Goal: Find specific page/section: Find specific page/section

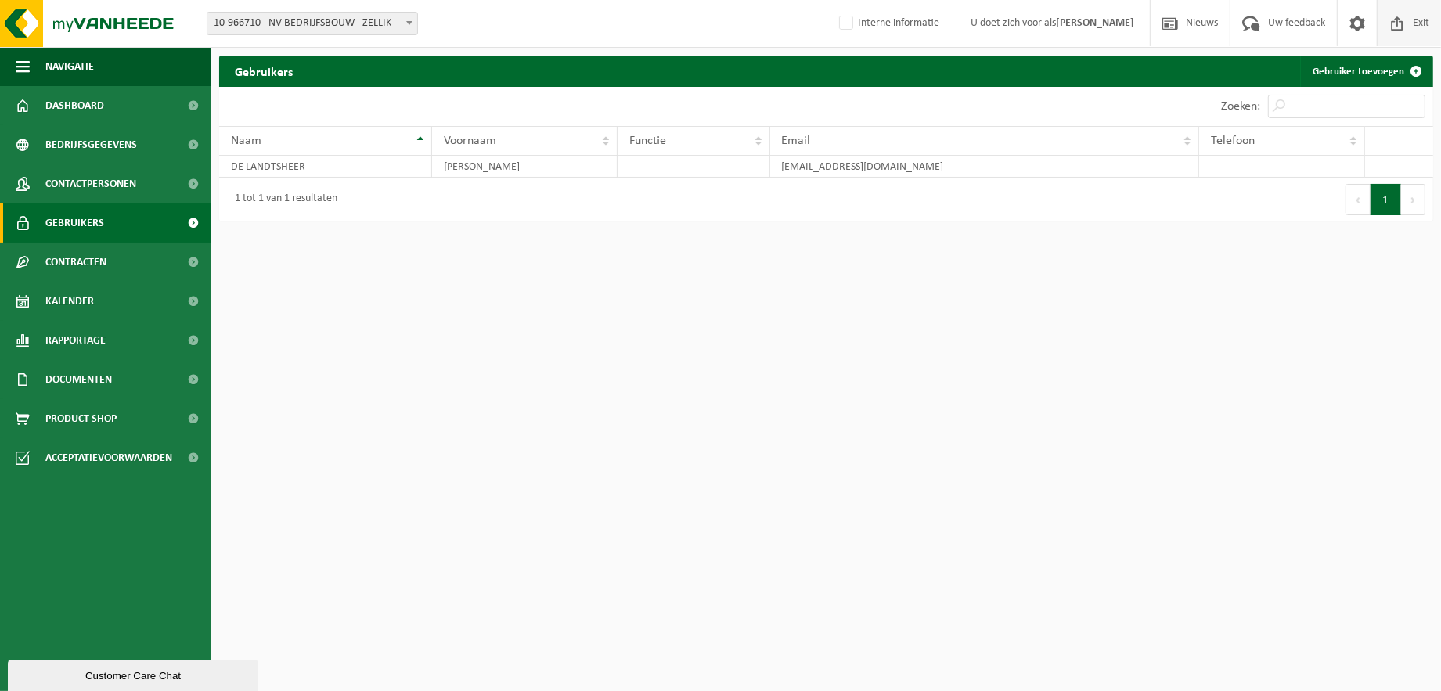
click at [1433, 22] on link "Exit" at bounding box center [1409, 23] width 64 height 46
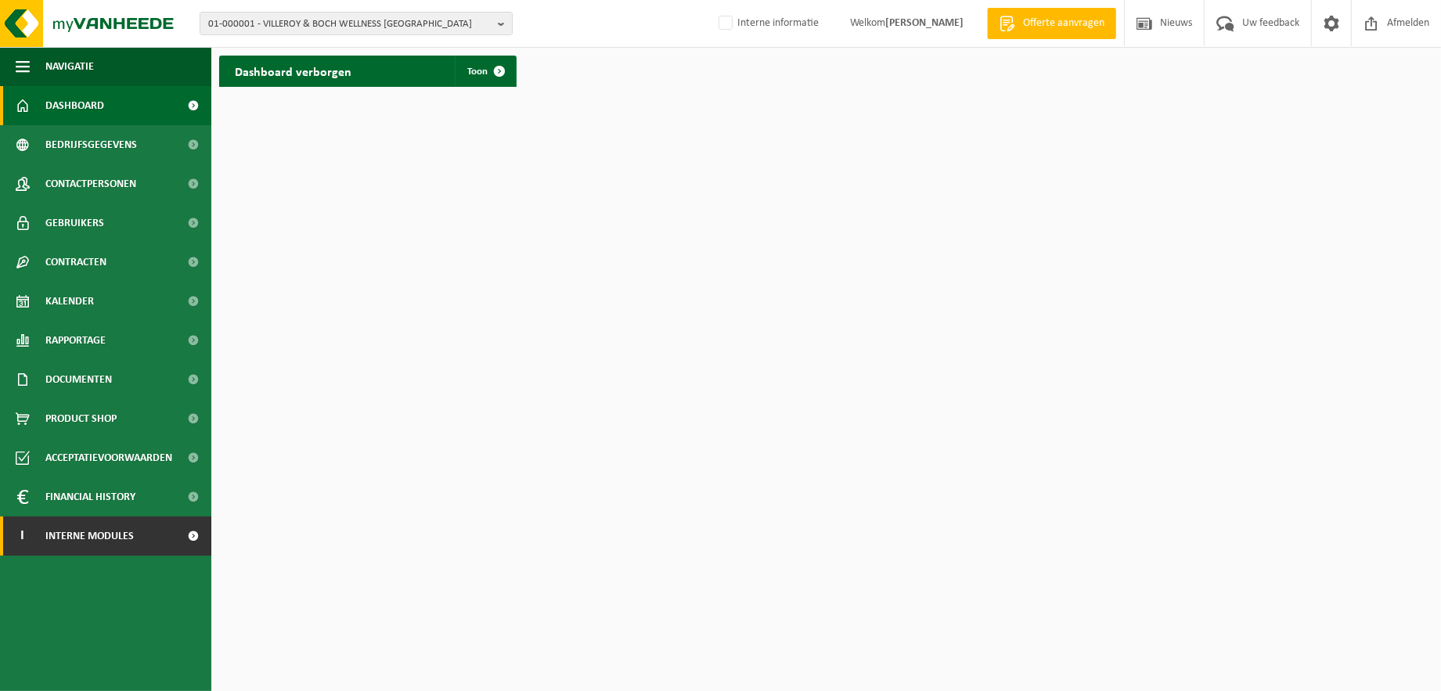
click at [172, 531] on link "I Interne modules" at bounding box center [105, 536] width 211 height 39
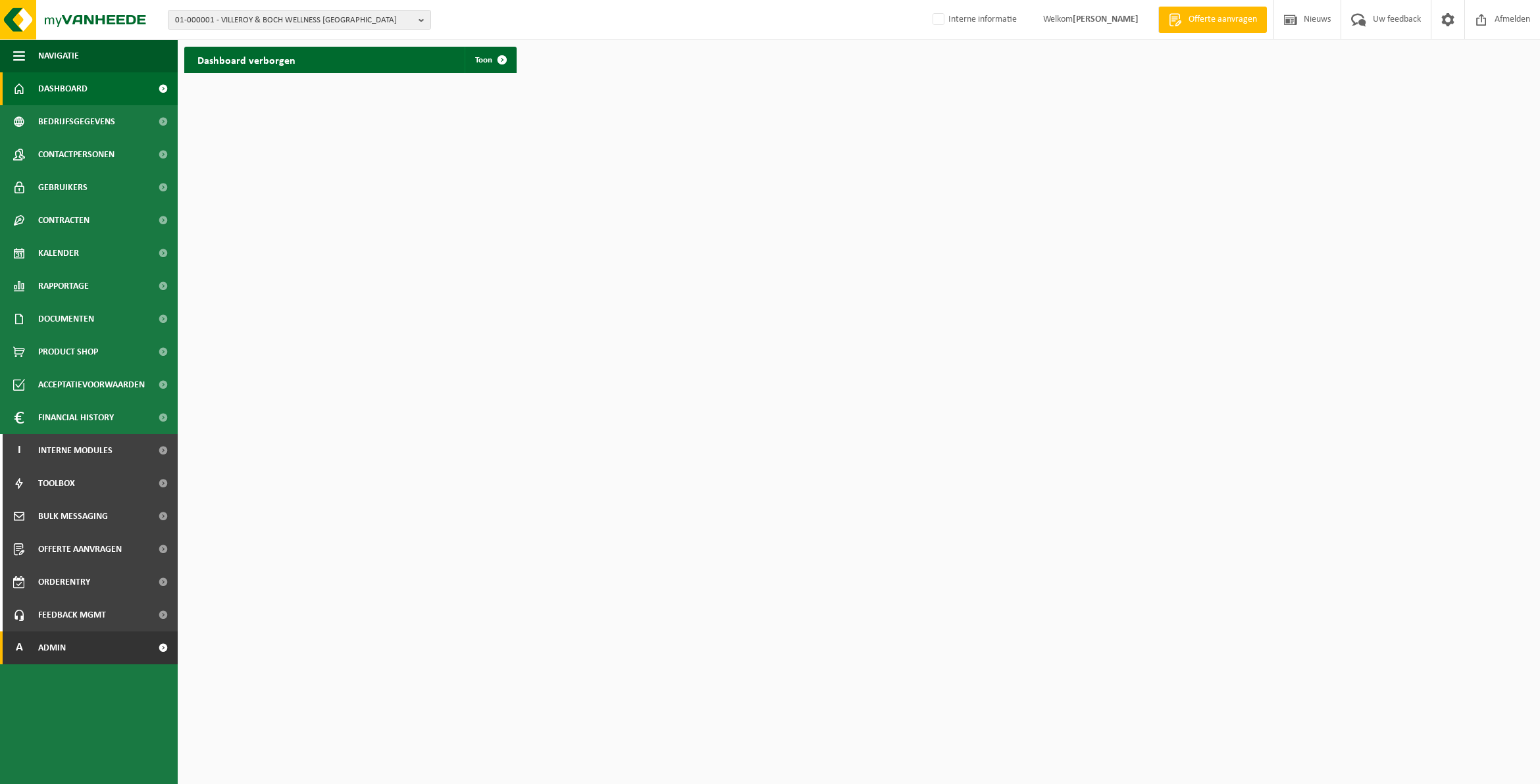
click at [83, 580] on link "A Admin" at bounding box center [88, 647] width 177 height 33
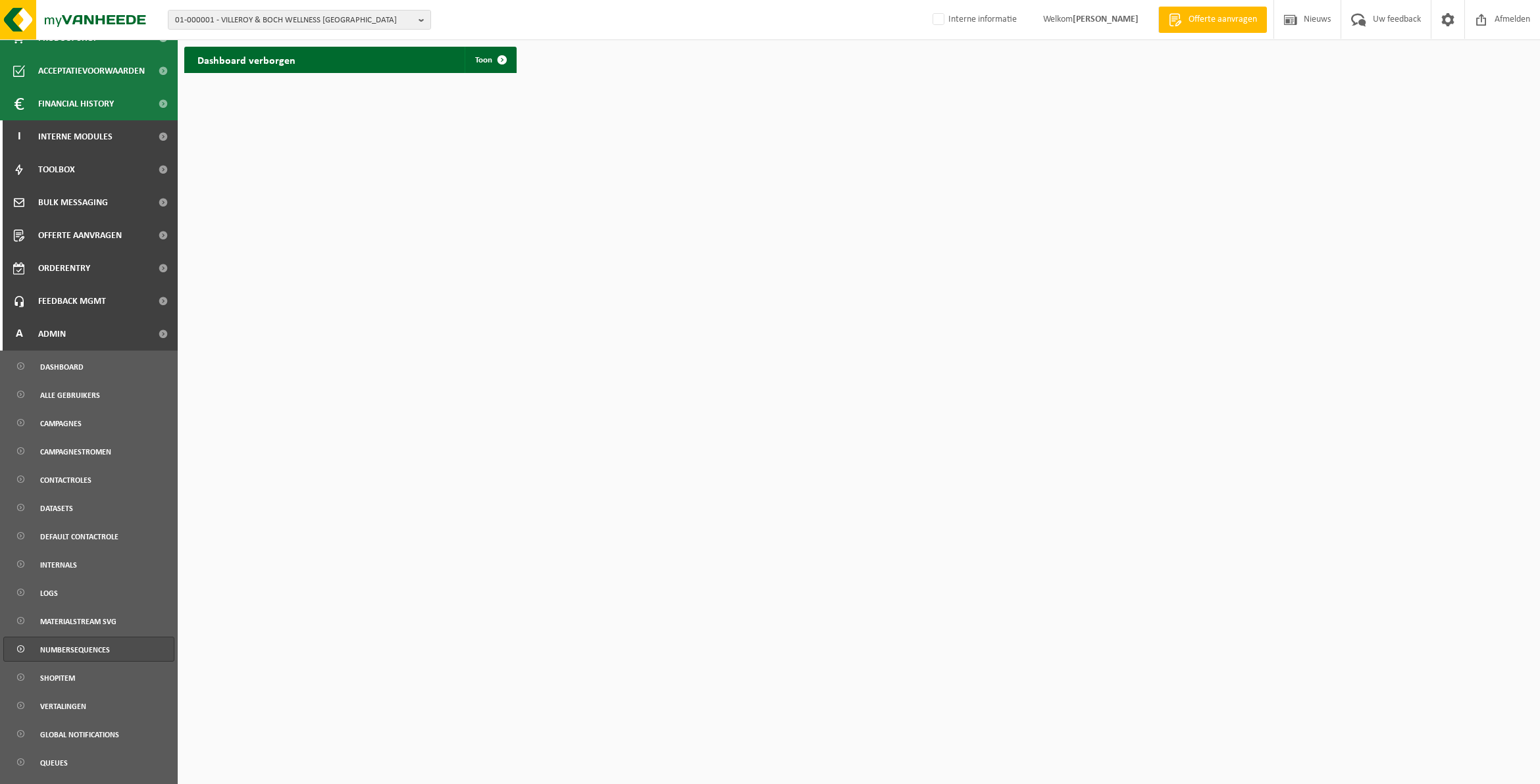
scroll to position [329, 0]
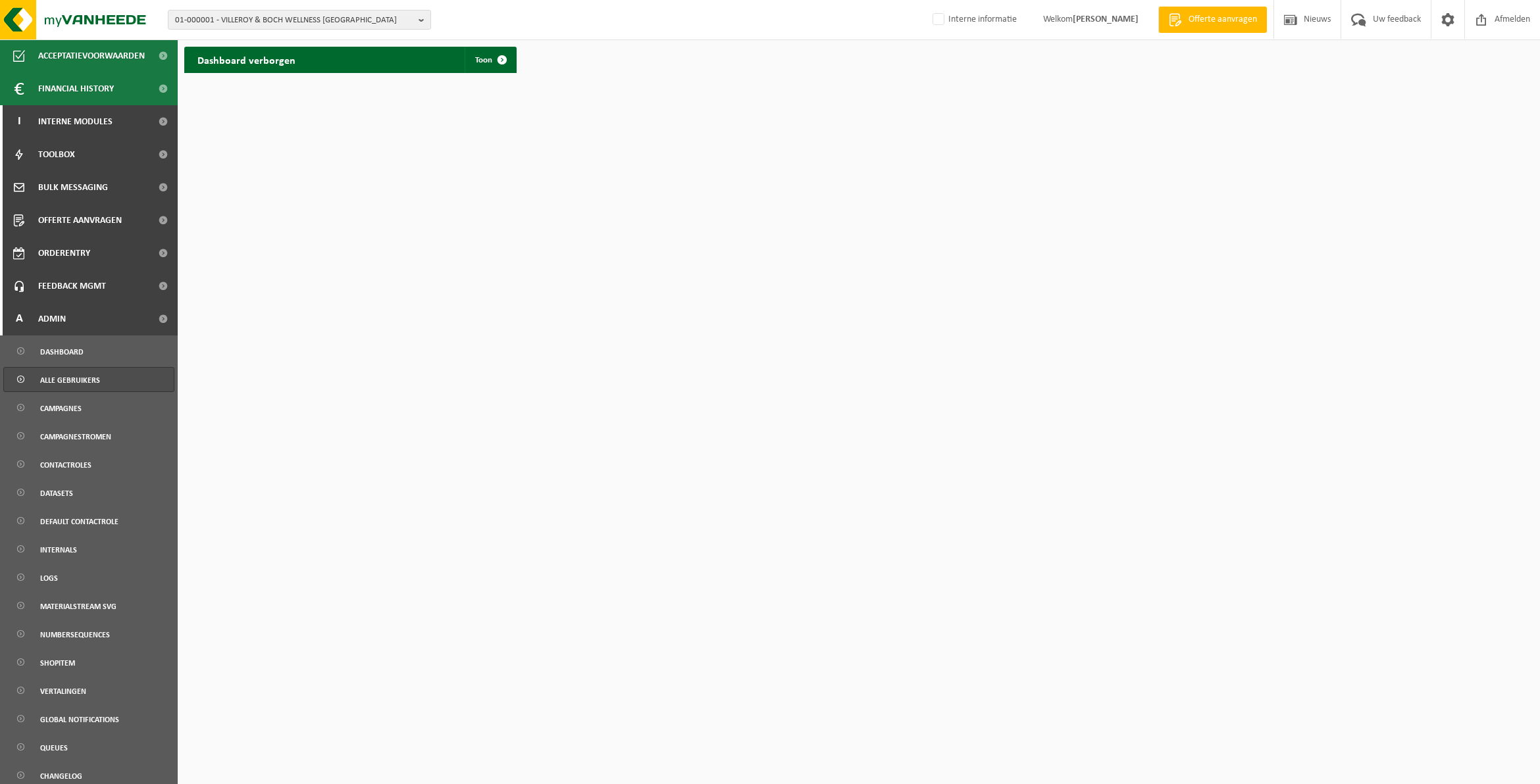
click at [86, 380] on span "Alle gebruikers" at bounding box center [70, 381] width 60 height 25
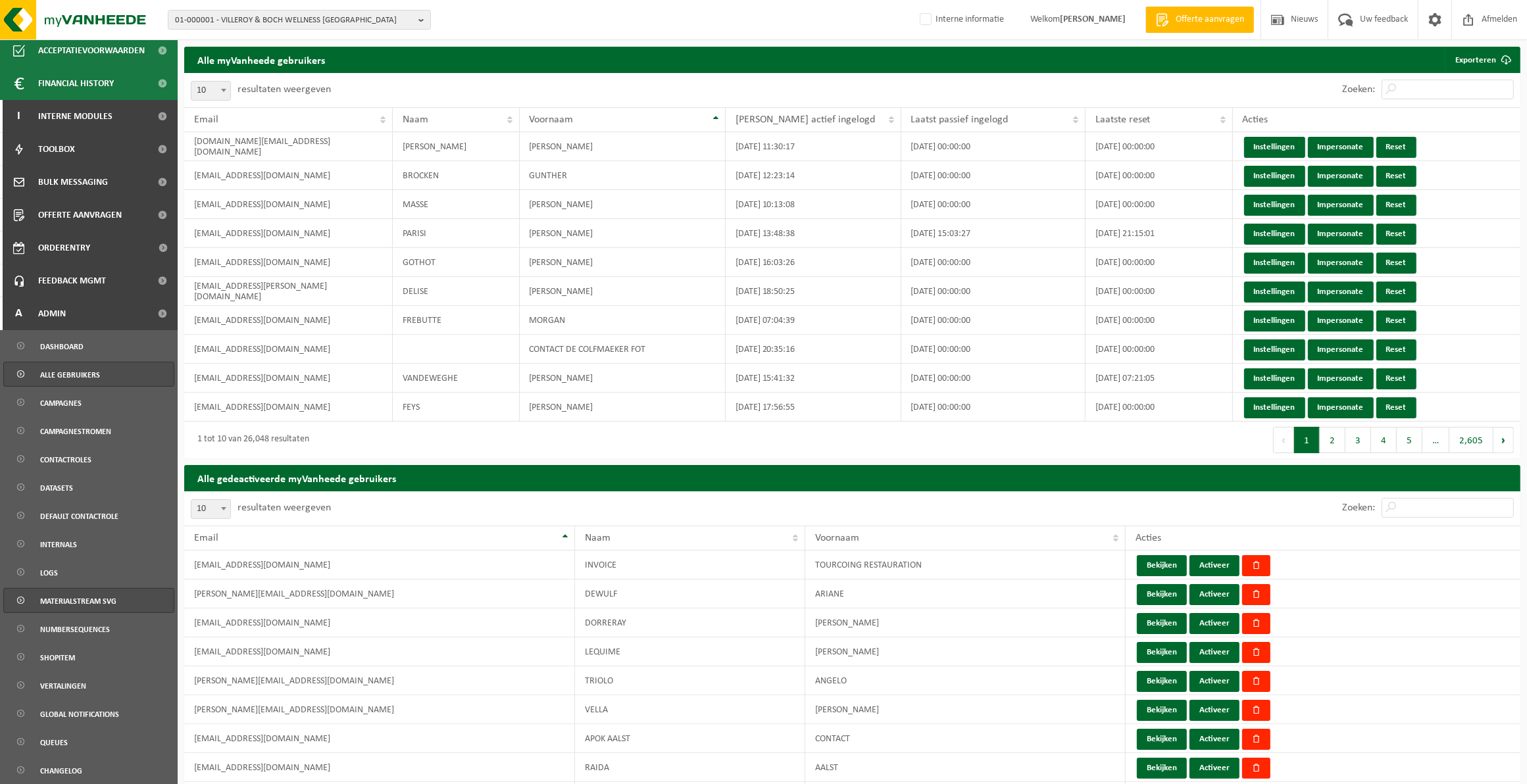
scroll to position [335, 0]
click at [73, 403] on span "Campagnes" at bounding box center [61, 402] width 41 height 25
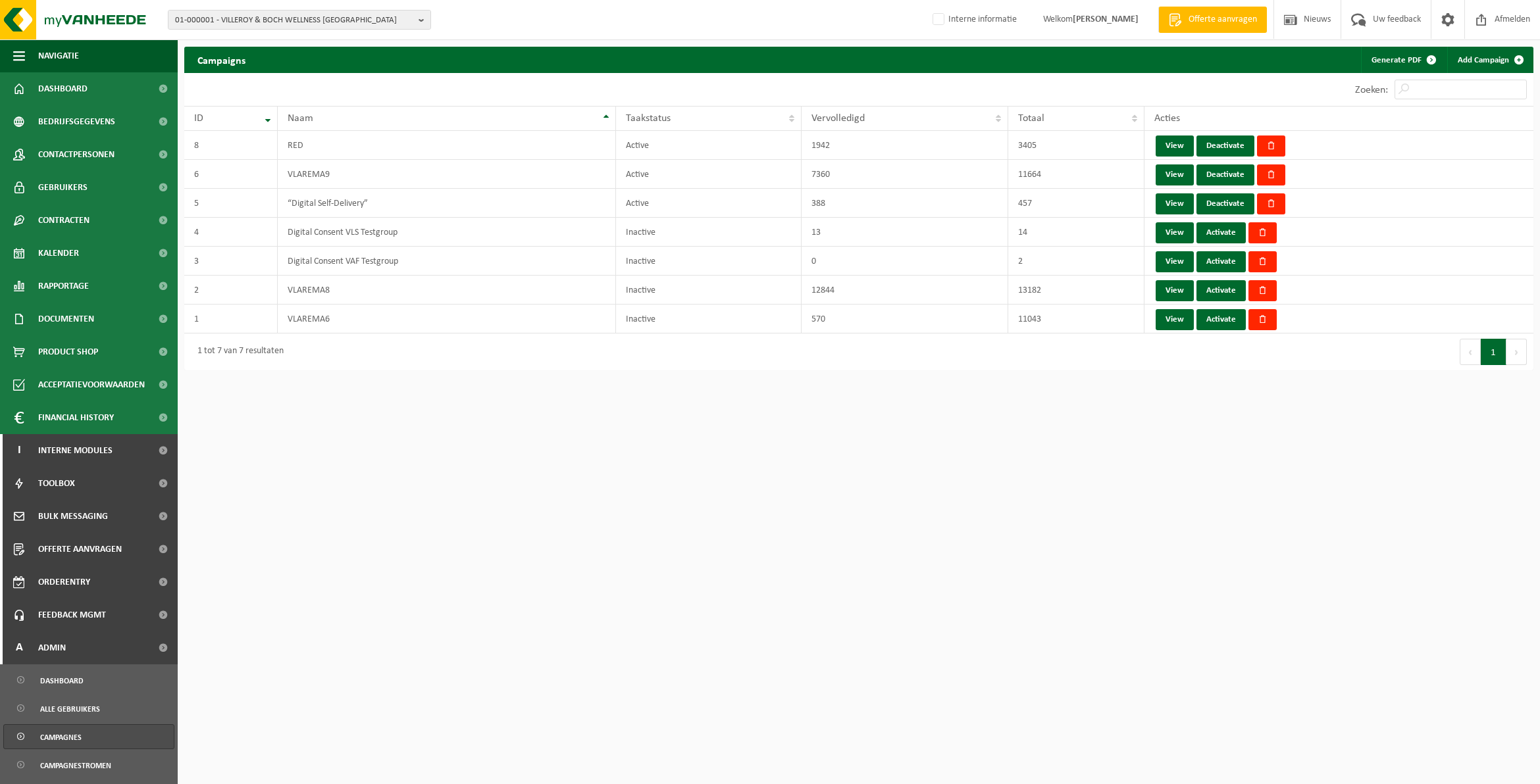
drag, startPoint x: 1018, startPoint y: 379, endPoint x: 995, endPoint y: 366, distance: 26.4
click at [999, 386] on html "01-000001 - VILLEROY & BOCH WELLNESS NV 01-000001 - VILLEROY & BOCH WELLNESS NV…" at bounding box center [770, 392] width 1540 height 784
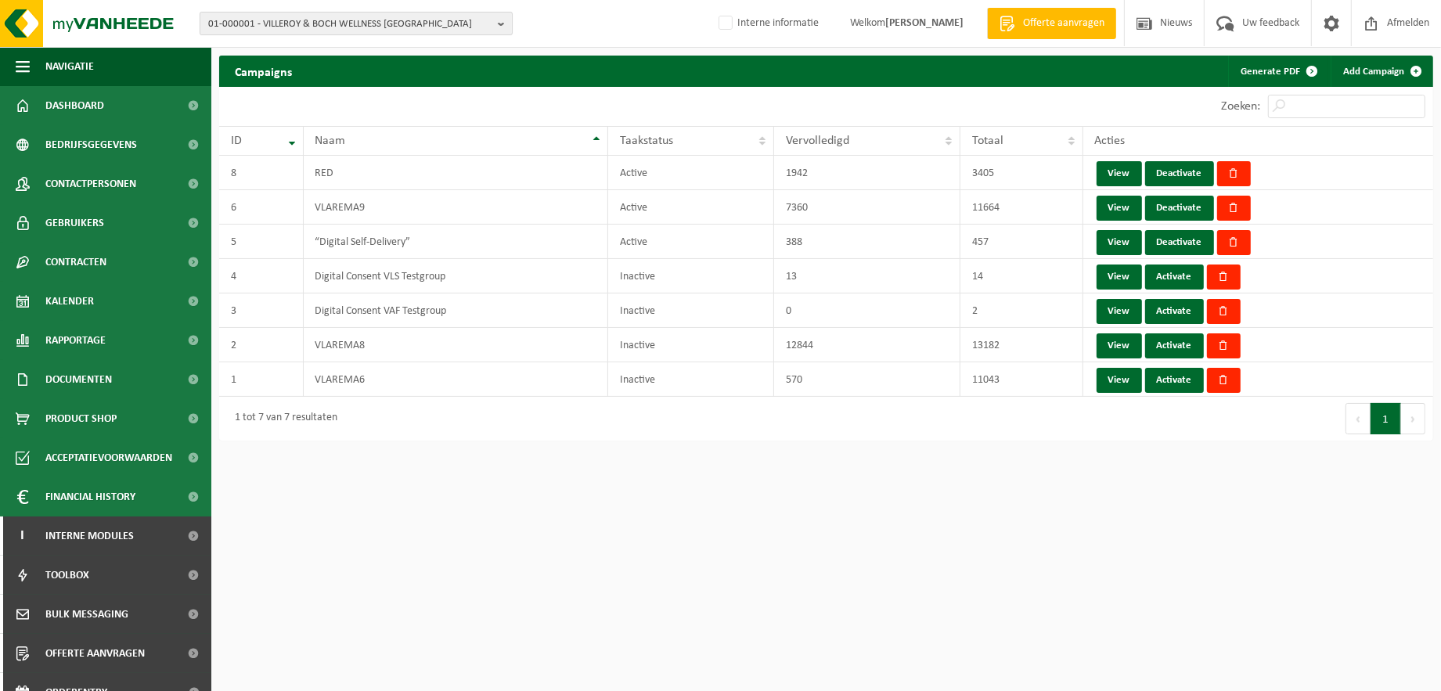
click at [503, 21] on b "button" at bounding box center [505, 24] width 14 height 22
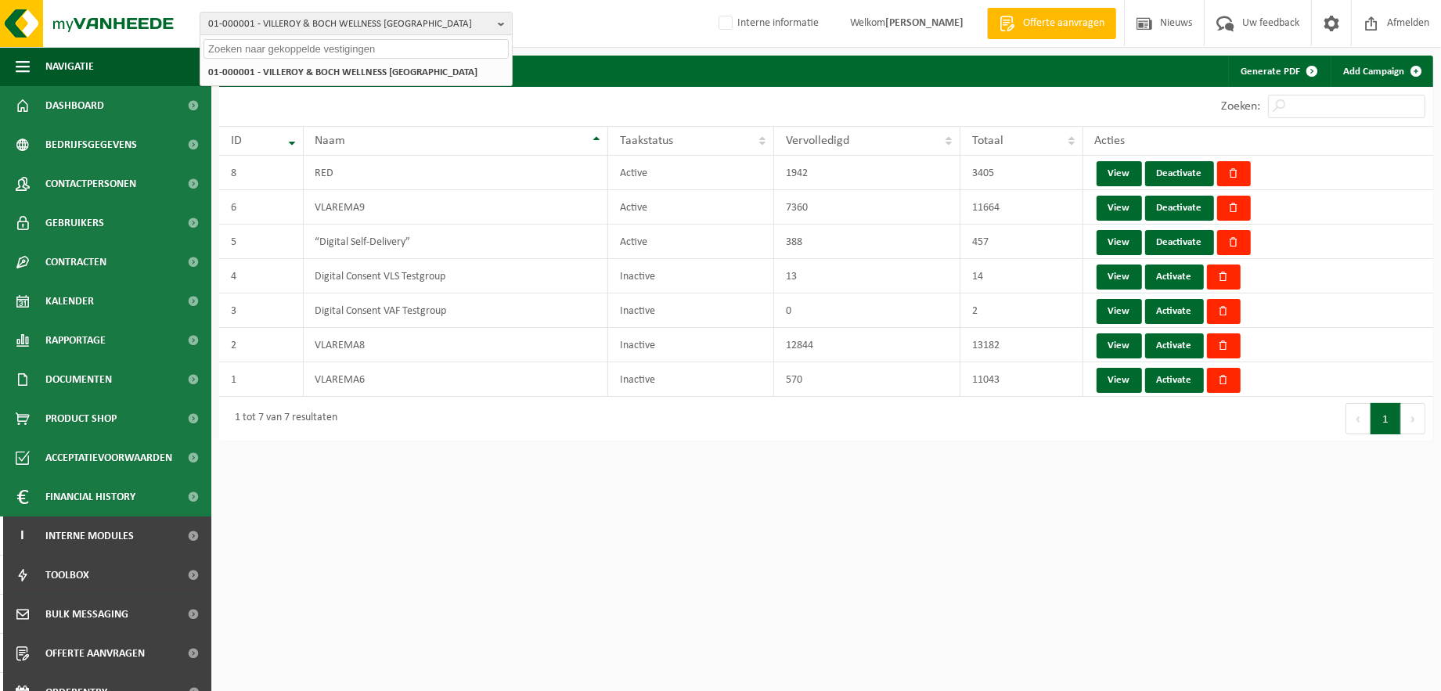
click at [434, 44] on input "text" at bounding box center [356, 49] width 305 height 20
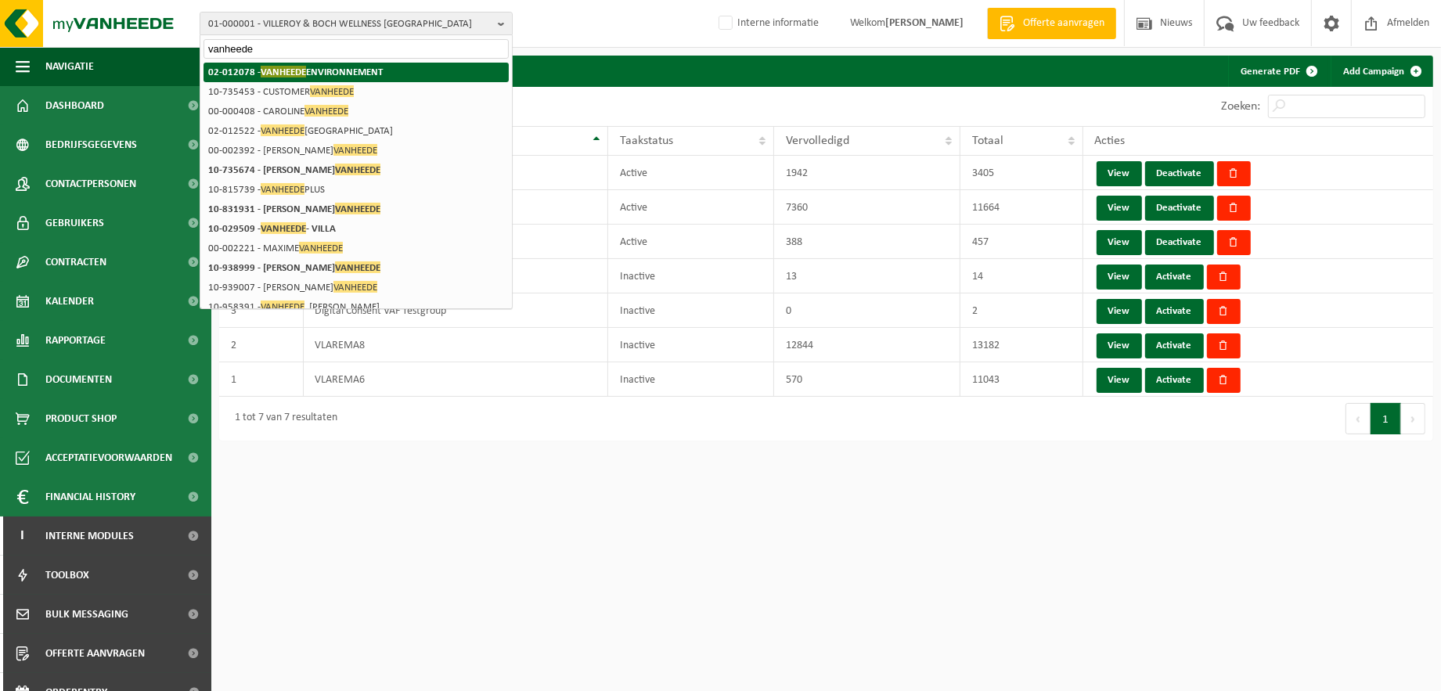
type input "vanheede"
click at [440, 71] on li "02-012078 - VANHEEDE ENVIRONNEMENT" at bounding box center [356, 73] width 305 height 20
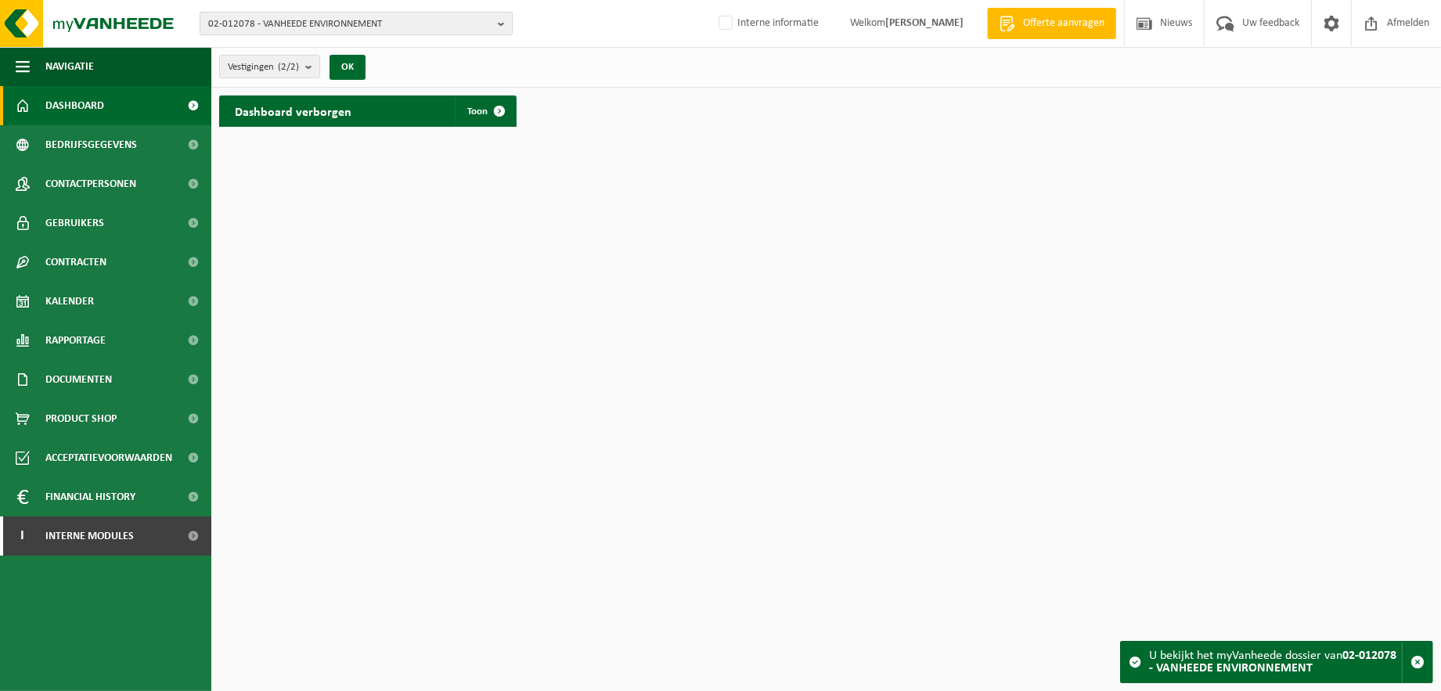
click at [505, 24] on b "button" at bounding box center [505, 24] width 14 height 22
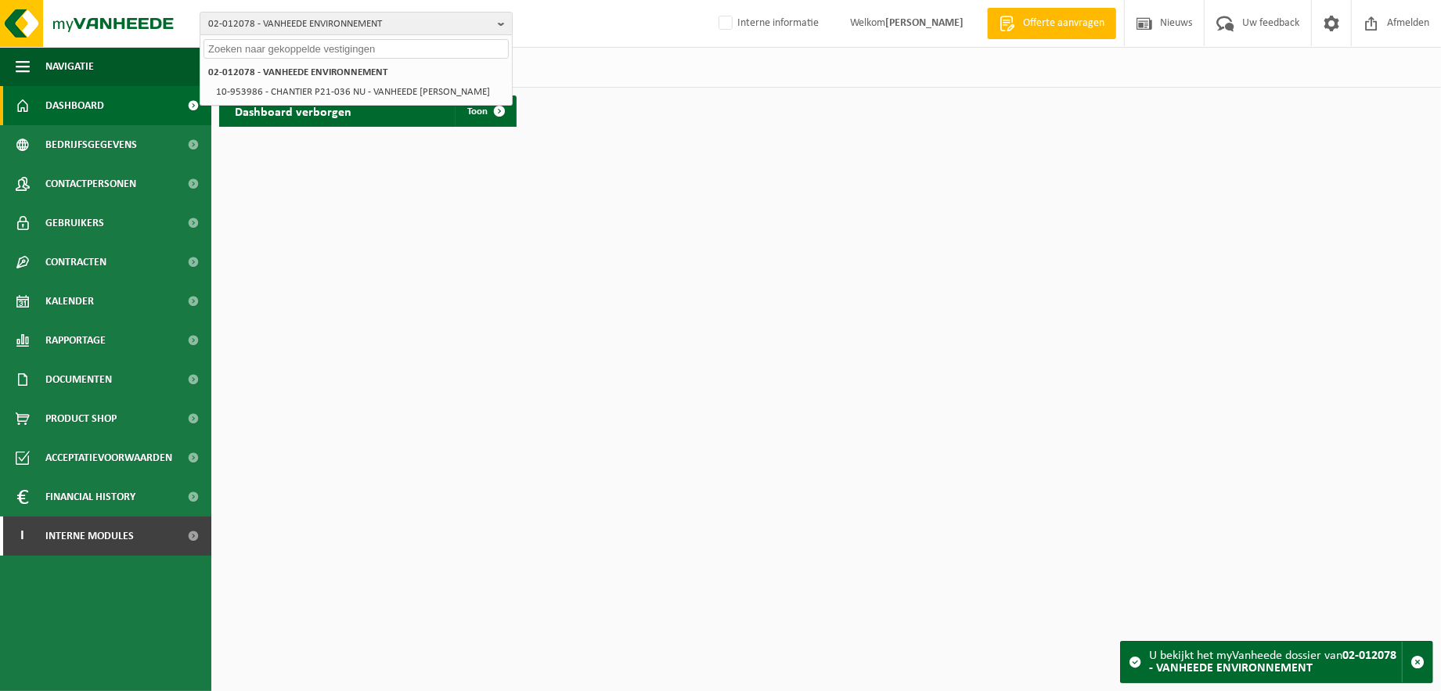
click at [425, 49] on input "text" at bounding box center [356, 49] width 305 height 20
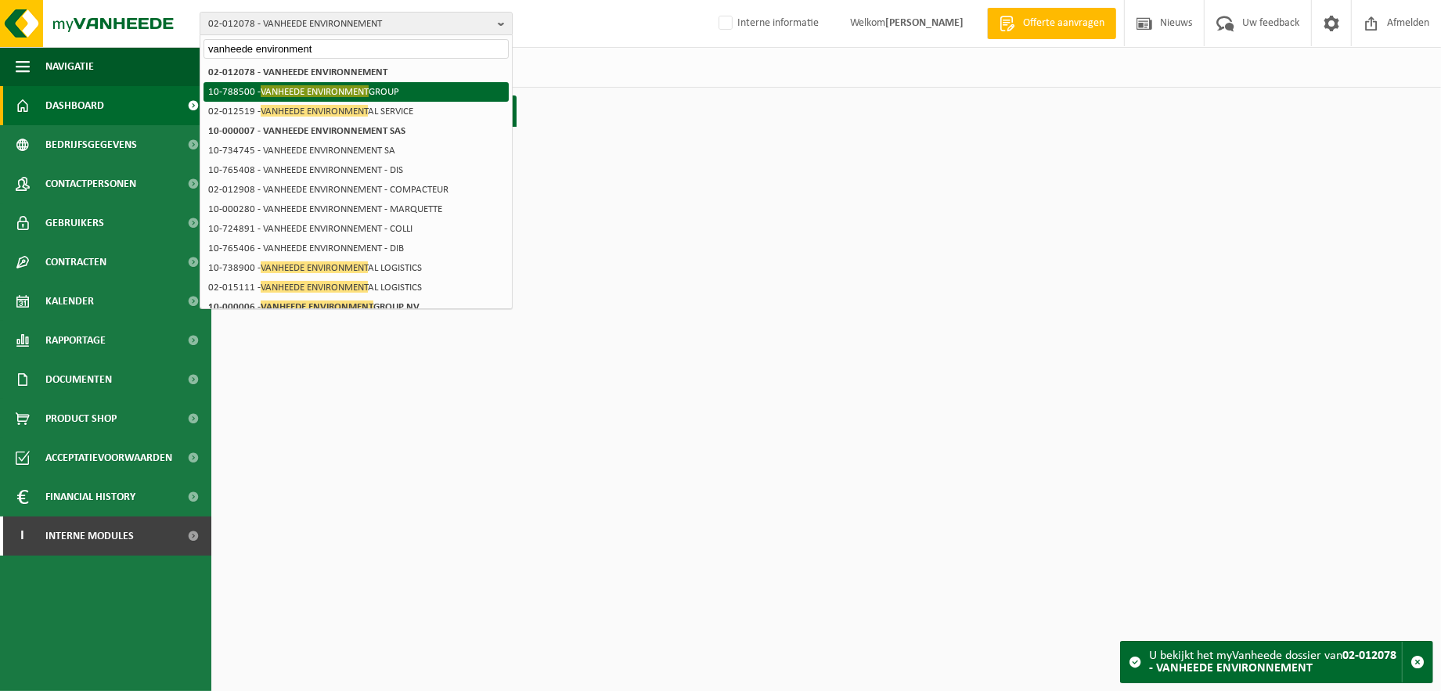
type input "vanheede environment"
click at [405, 86] on li "10-788500 - VANHEEDE ENVIRONMENT GROUP" at bounding box center [356, 92] width 305 height 20
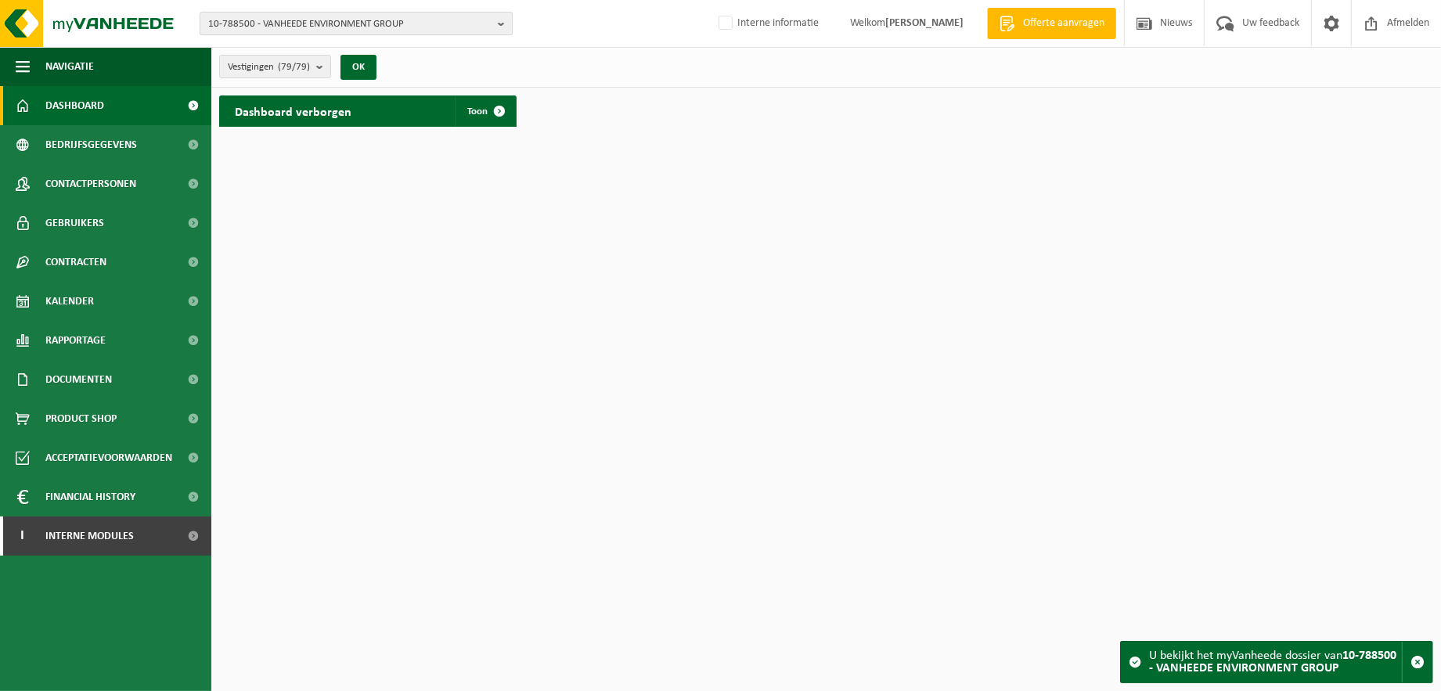
click at [501, 17] on b "button" at bounding box center [505, 24] width 14 height 22
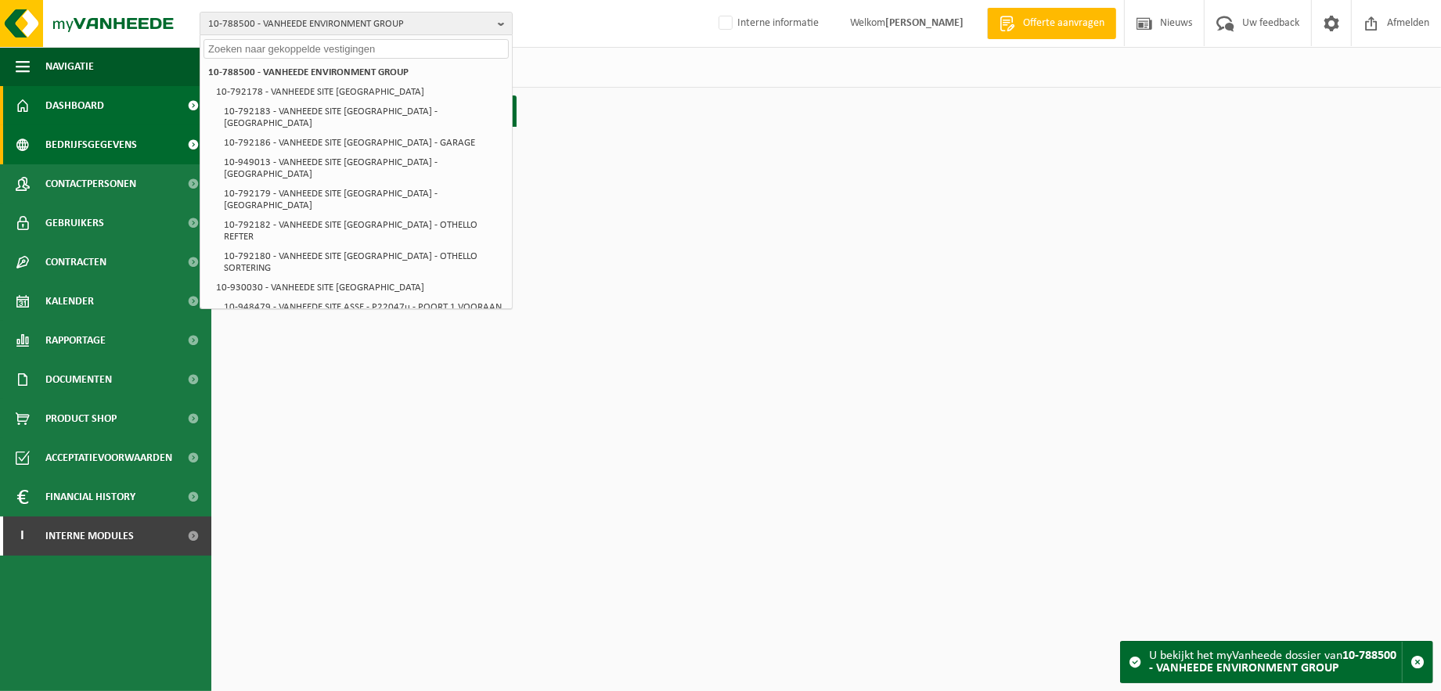
click at [95, 142] on span "Bedrijfsgegevens" at bounding box center [91, 144] width 92 height 39
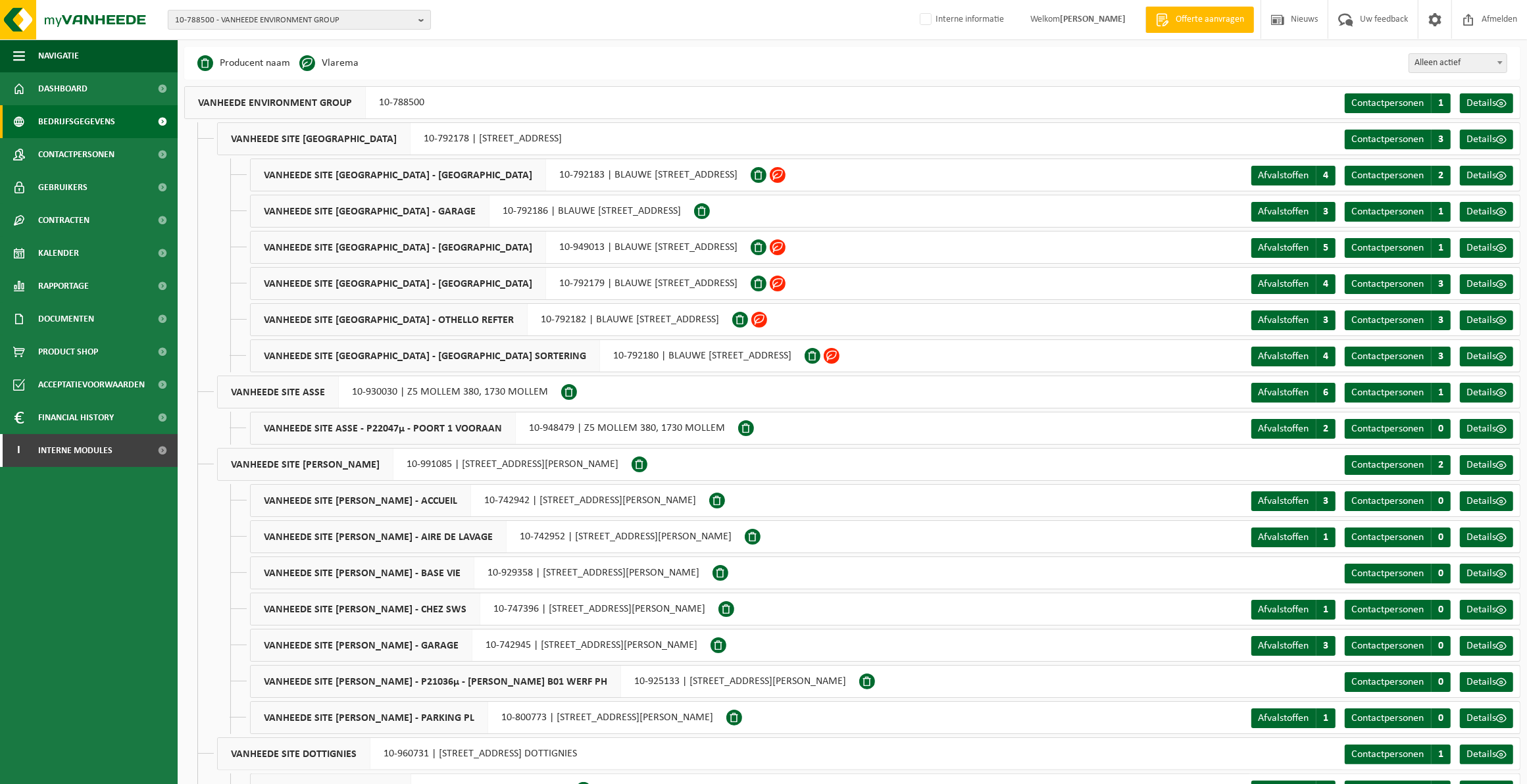
click at [419, 18] on b "button" at bounding box center [424, 20] width 12 height 18
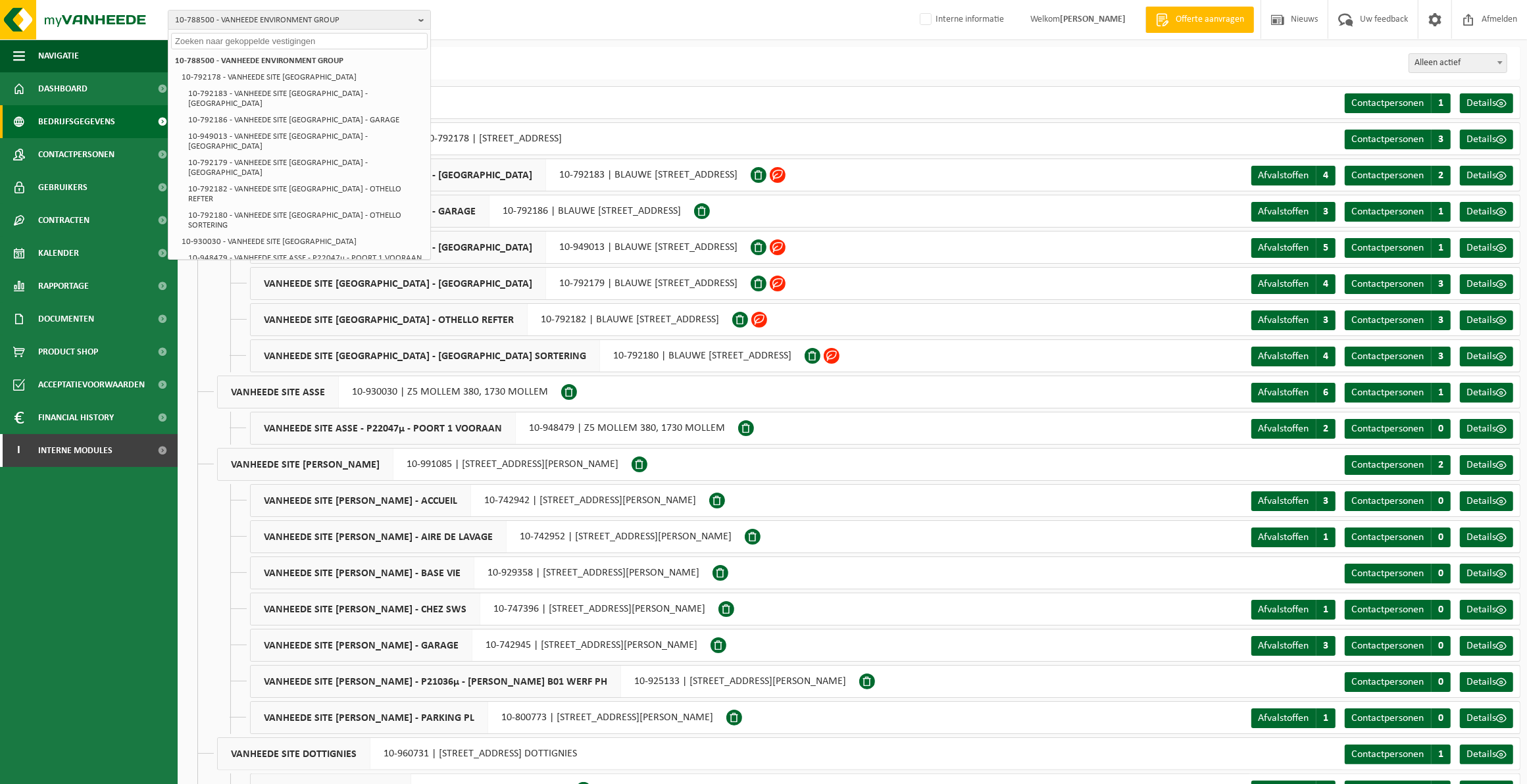
click at [361, 48] on input "text" at bounding box center [299, 41] width 256 height 17
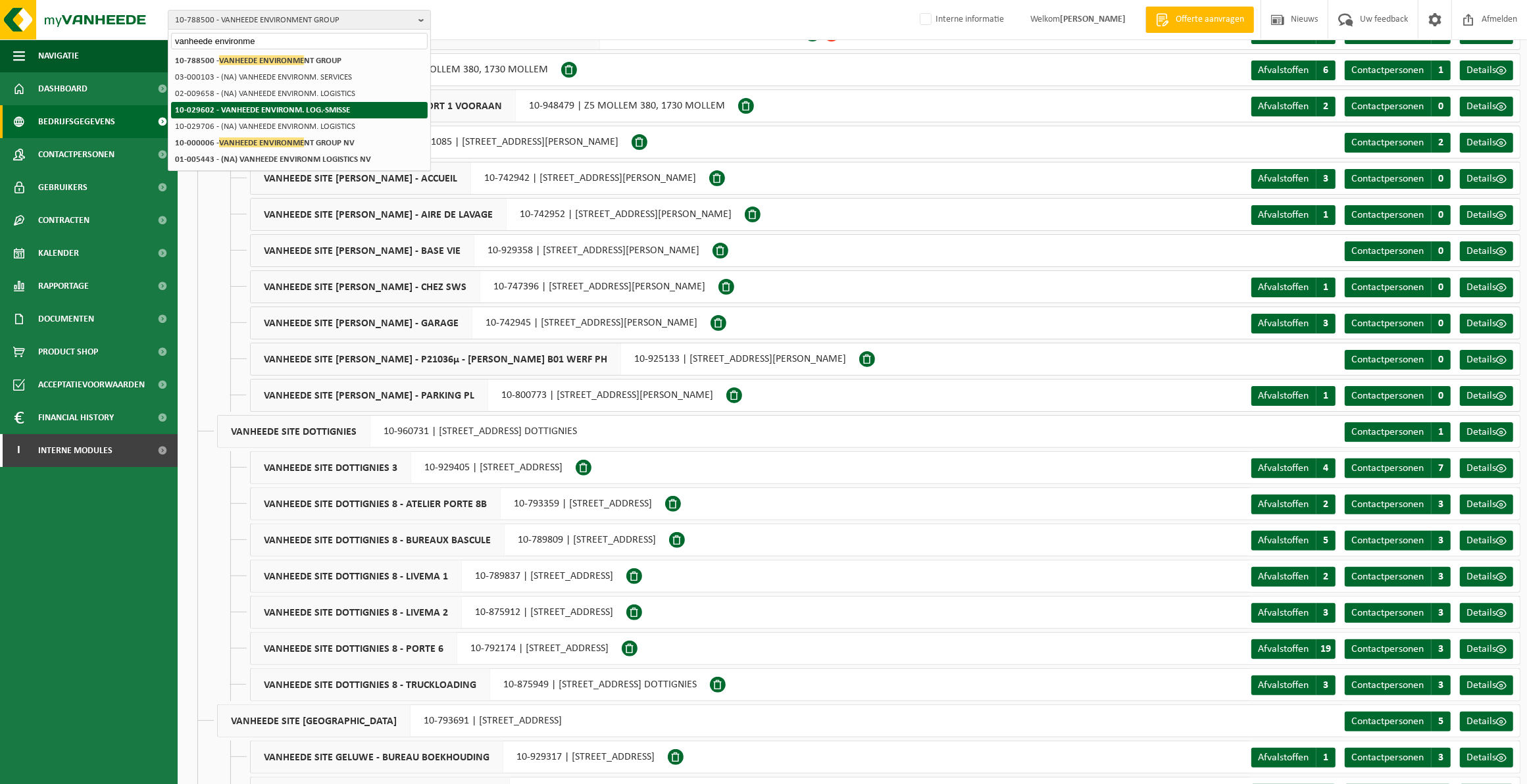
scroll to position [329, 0]
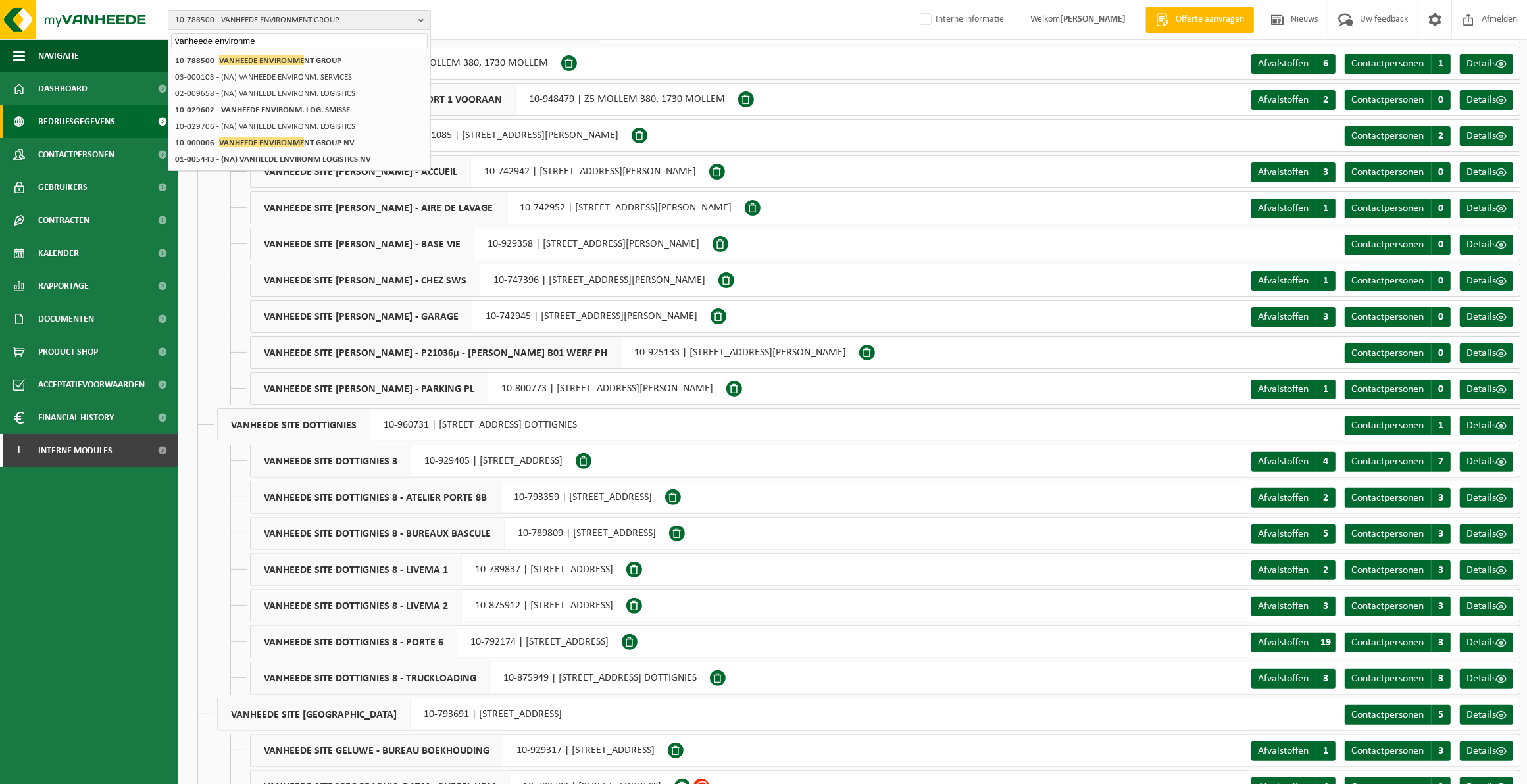
type input "vanheede environme"
click at [477, 4] on div "10-788500 - VANHEEDE ENVIRONMENT GROUP vanheede environme 10-788500 - VANHEEDE …" at bounding box center [763, 20] width 1527 height 40
